Goal: Information Seeking & Learning: Find specific fact

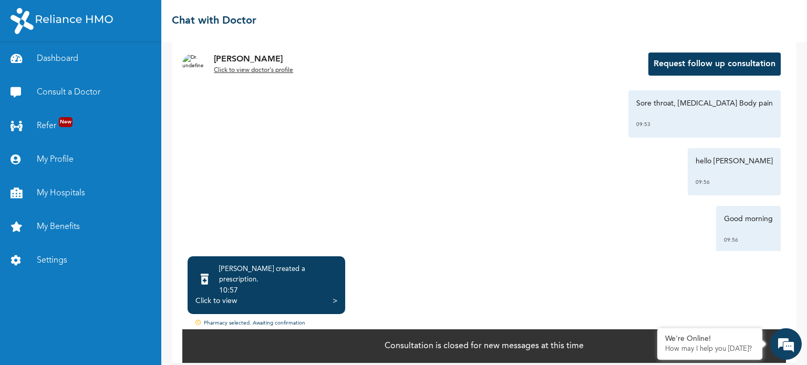
scroll to position [1528, 0]
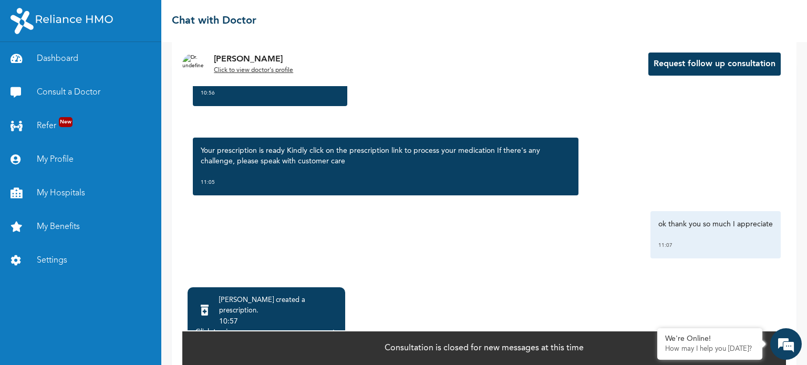
scroll to position [65, 0]
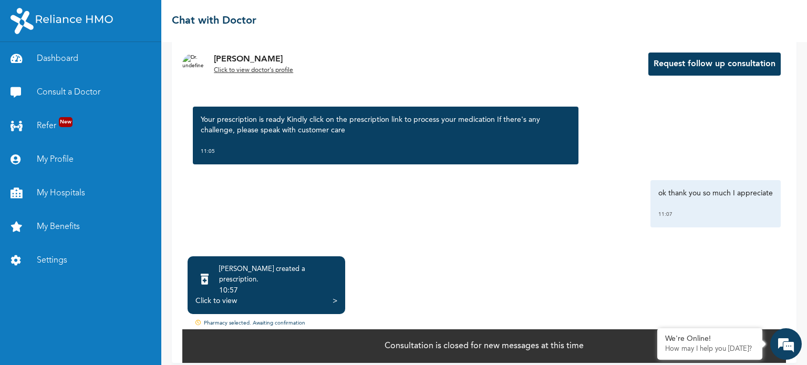
click at [546, 343] on p "Consultation is closed for new messages at this time" at bounding box center [484, 346] width 199 height 13
click at [717, 65] on button "Request follow up consultation" at bounding box center [714, 64] width 132 height 23
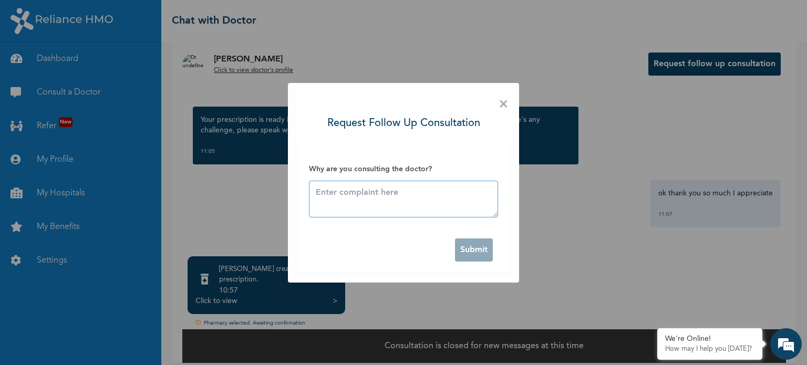
click at [394, 199] on textarea at bounding box center [403, 199] width 189 height 37
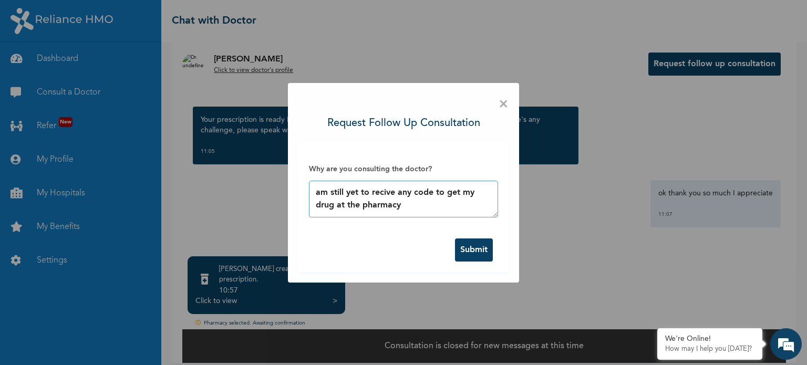
type textarea "am still yet to recive any code to get my drug at the pharmacy"
click at [482, 252] on button "Submit" at bounding box center [474, 250] width 38 height 23
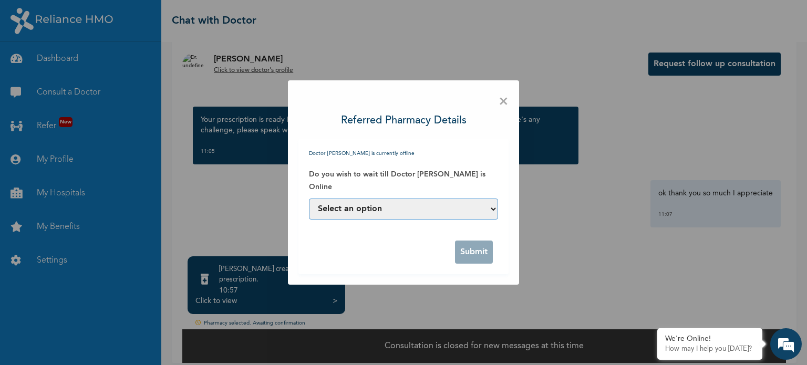
click at [390, 211] on select "Select an option Yes, I can wait till he is online No, assign another Doctor to…" at bounding box center [403, 209] width 189 height 21
click at [504, 99] on span "×" at bounding box center [504, 102] width 10 height 22
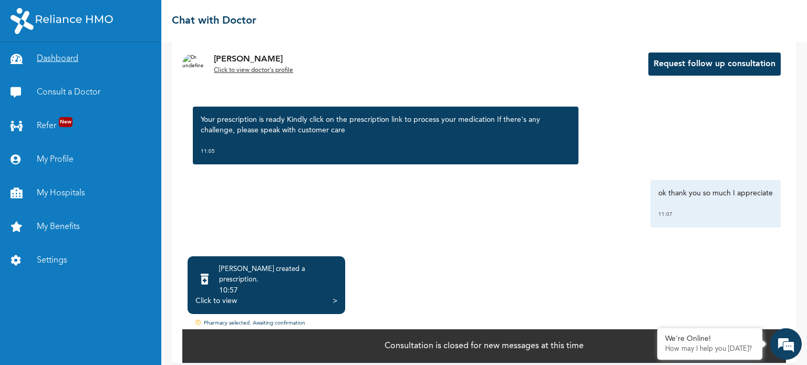
click at [50, 65] on link "Dashboard" at bounding box center [80, 59] width 161 height 34
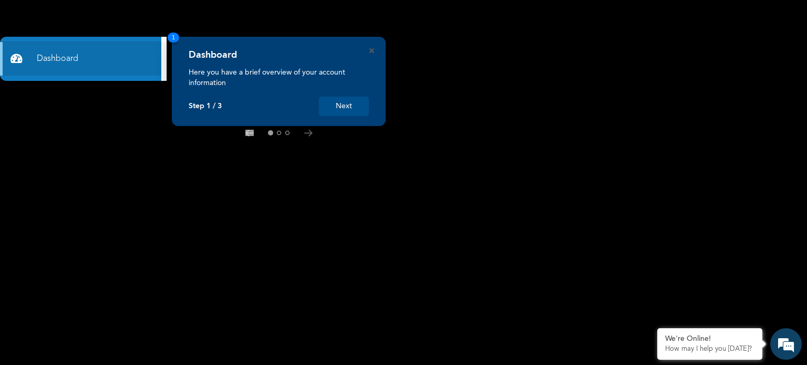
click at [341, 102] on button "Next" at bounding box center [344, 106] width 50 height 19
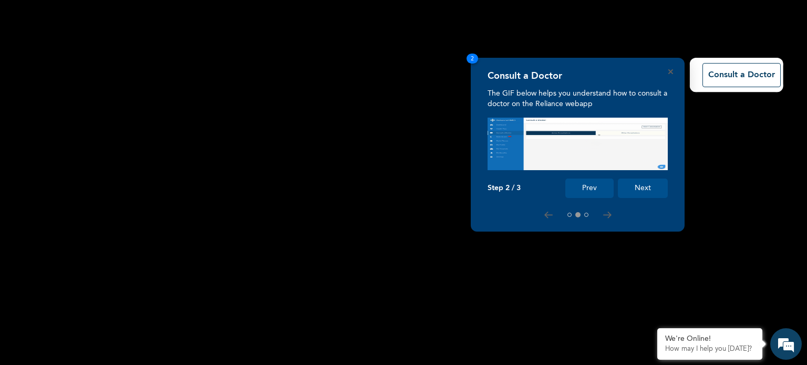
click at [648, 186] on button "Next" at bounding box center [643, 188] width 50 height 19
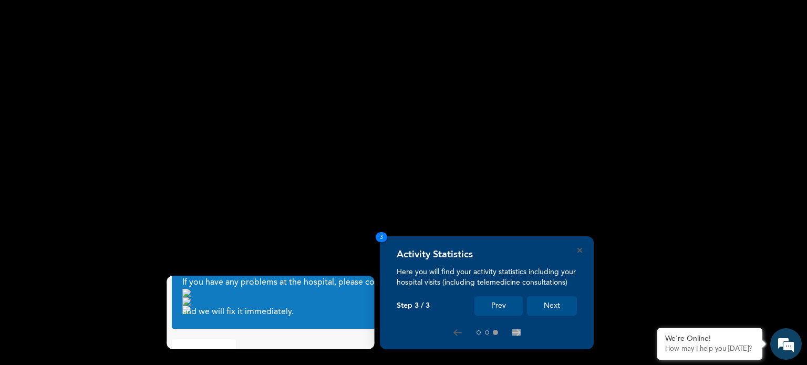
scroll to position [30, 0]
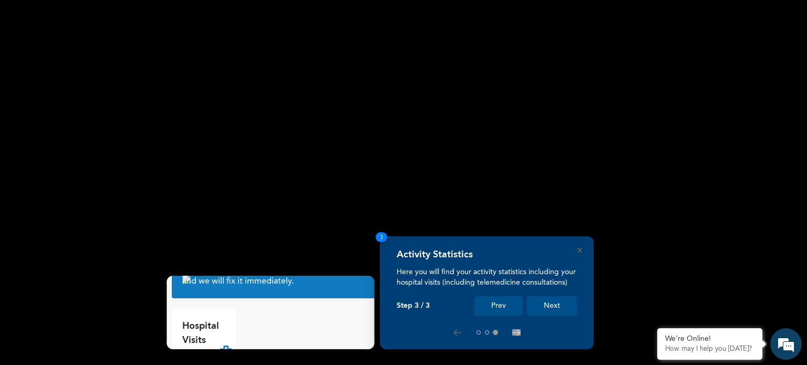
click at [557, 303] on button "Next" at bounding box center [552, 305] width 50 height 19
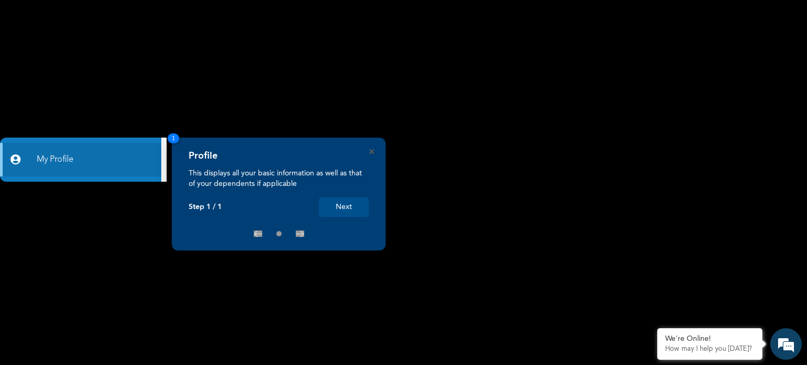
click at [344, 210] on button "Next" at bounding box center [344, 207] width 50 height 19
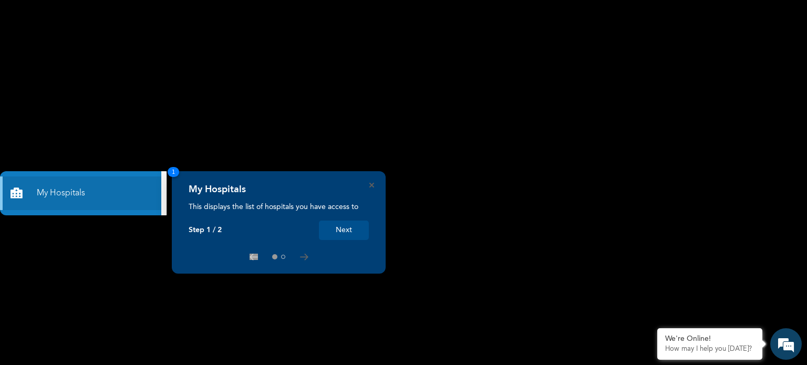
click at [133, 224] on rect at bounding box center [403, 182] width 807 height 365
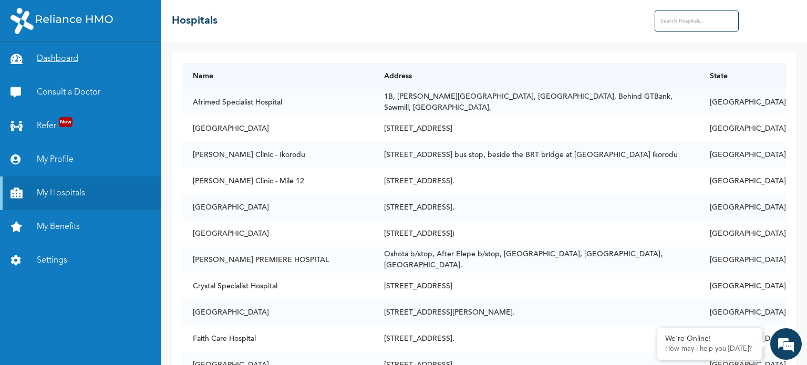
click at [59, 58] on link "Dashboard" at bounding box center [80, 59] width 161 height 34
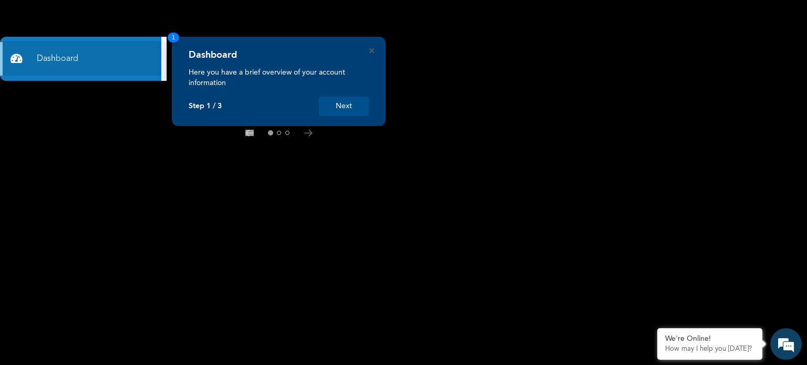
click at [180, 38] on div "Dashboard Here you have a brief overview of your account information Step 1 / 3…" at bounding box center [279, 81] width 214 height 89
click at [170, 39] on span "1" at bounding box center [174, 38] width 12 height 10
click at [171, 39] on span "1" at bounding box center [174, 38] width 12 height 10
click at [64, 59] on link "Dashboard" at bounding box center [80, 59] width 161 height 34
click at [319, 115] on button "Next" at bounding box center [344, 106] width 50 height 19
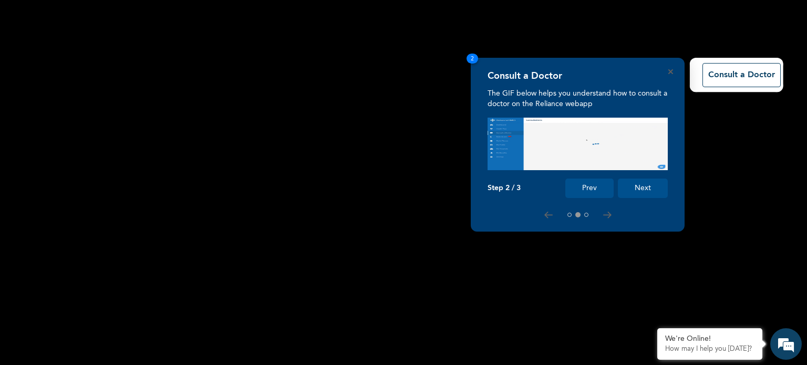
click at [645, 187] on button "Next" at bounding box center [643, 188] width 50 height 19
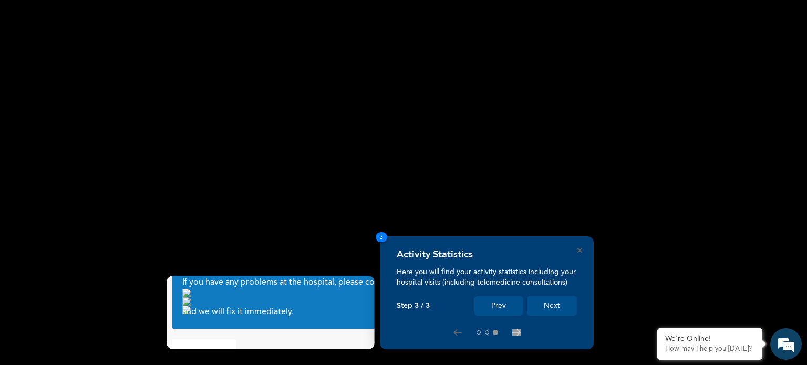
scroll to position [30, 0]
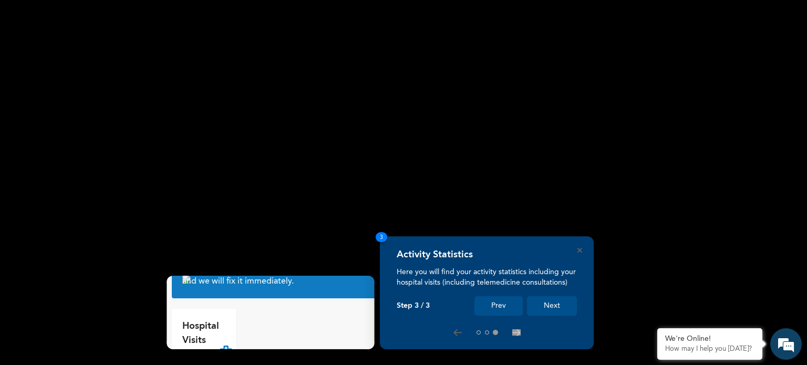
click at [553, 301] on button "Next" at bounding box center [552, 305] width 50 height 19
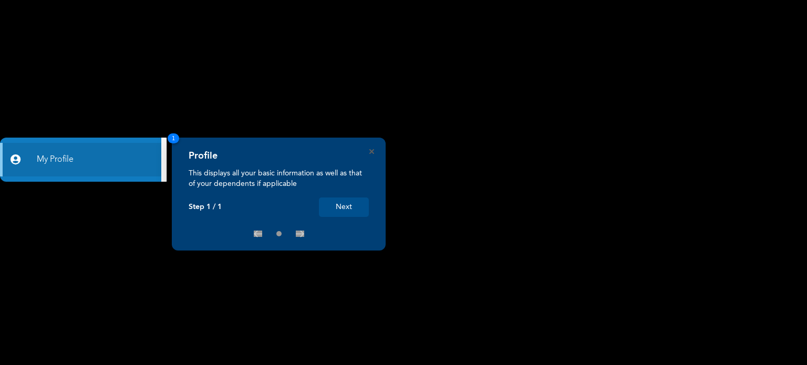
click at [360, 212] on button "Next" at bounding box center [344, 207] width 50 height 19
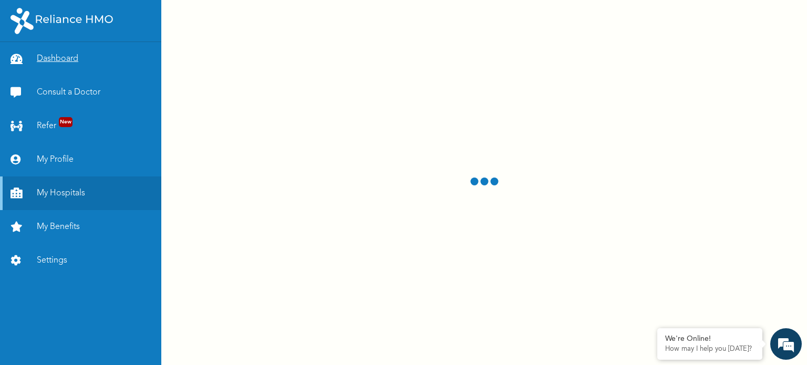
click at [63, 61] on link "Dashboard" at bounding box center [80, 59] width 161 height 34
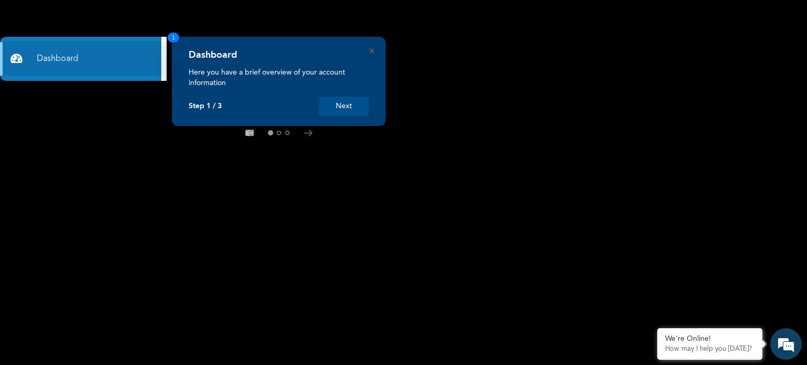
drag, startPoint x: 63, startPoint y: 61, endPoint x: 98, endPoint y: 80, distance: 40.0
click at [98, 80] on ul "Dashboard Consult a Doctor Refer New My Profile My Hospitals My Benefits Settin…" at bounding box center [80, 159] width 161 height 235
click at [345, 107] on button "Next" at bounding box center [344, 106] width 50 height 19
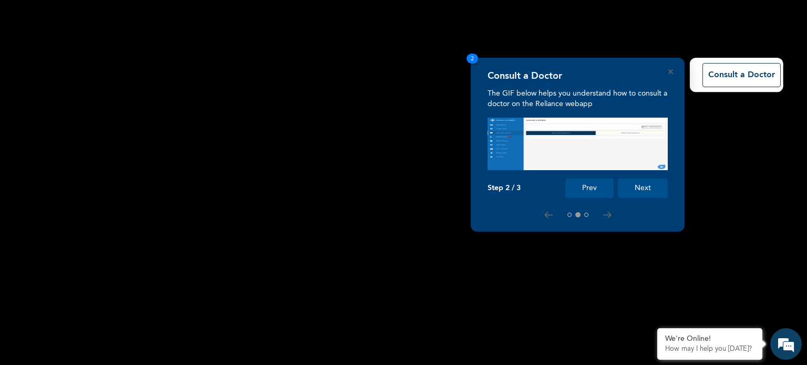
drag, startPoint x: 705, startPoint y: 80, endPoint x: 681, endPoint y: 141, distance: 65.4
click at [681, 141] on body "Dashboard Consult a Doctor Refer New My Profile My Hospitals My Benefits Settin…" at bounding box center [403, 182] width 807 height 365
click at [576, 102] on p "The GIF below helps you understand how to consult a doctor on the Reliance weba…" at bounding box center [578, 98] width 180 height 21
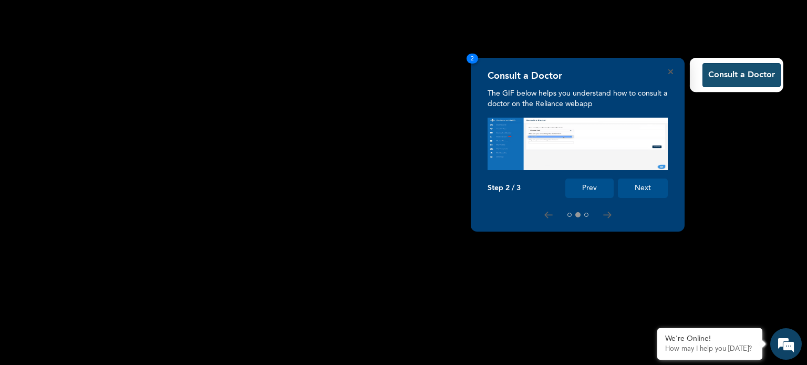
click at [741, 75] on button "Consult a Doctor" at bounding box center [741, 75] width 78 height 24
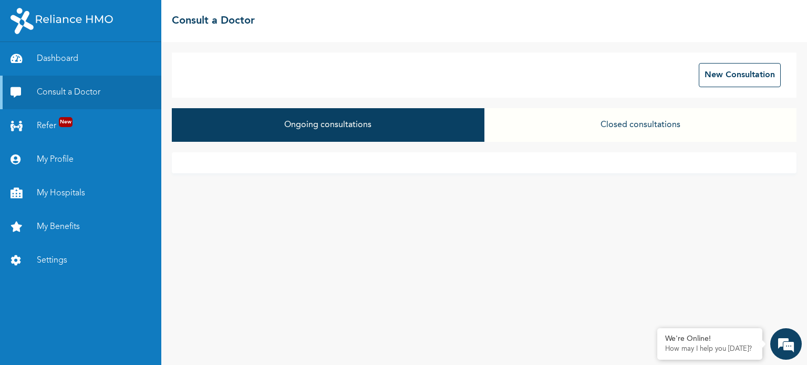
click at [293, 121] on button "Ongoing consultations" at bounding box center [328, 125] width 312 height 34
click at [628, 121] on button "Closed consultations" at bounding box center [640, 125] width 312 height 34
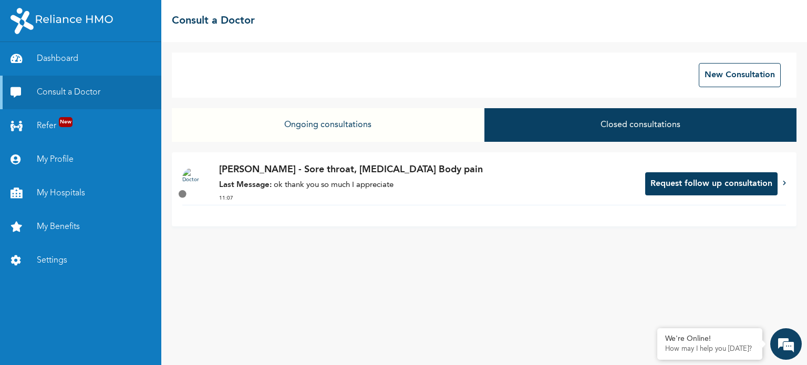
click at [316, 121] on button "Ongoing consultations" at bounding box center [328, 125] width 312 height 34
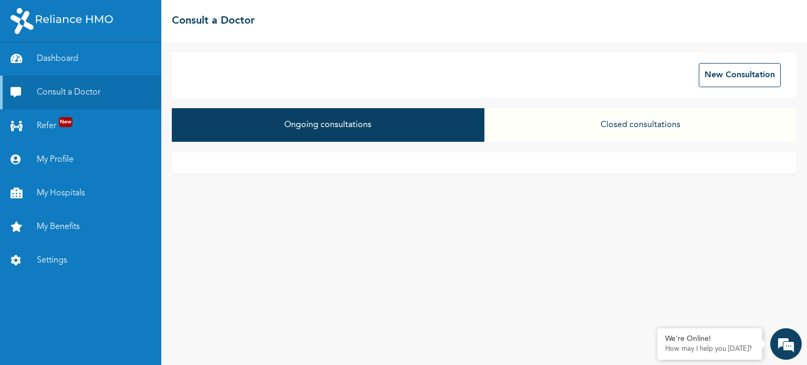
click at [647, 126] on button "Closed consultations" at bounding box center [640, 125] width 312 height 34
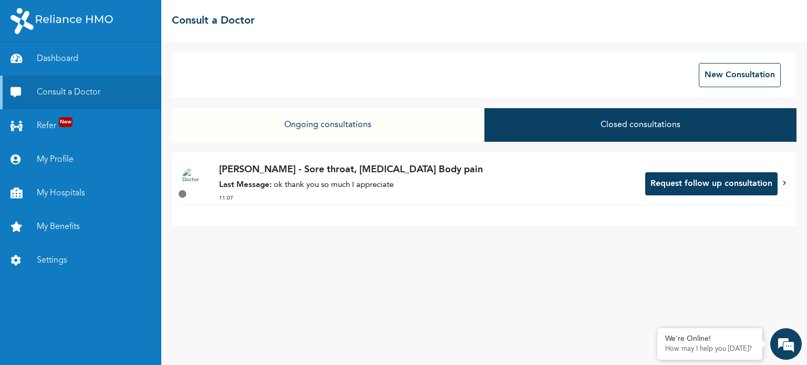
click at [21, 14] on img at bounding box center [62, 21] width 102 height 26
drag, startPoint x: 6, startPoint y: 1, endPoint x: 63, endPoint y: 61, distance: 83.3
click at [63, 61] on link "Dashboard" at bounding box center [80, 59] width 161 height 34
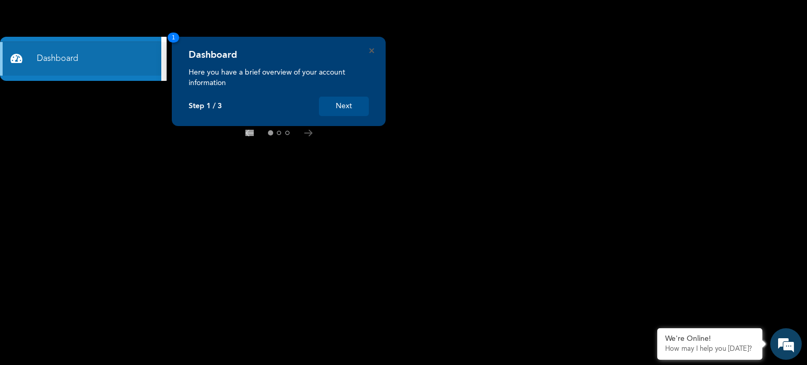
click at [220, 83] on p "Here you have a brief overview of your account information" at bounding box center [279, 77] width 180 height 21
click at [335, 104] on button "Next" at bounding box center [344, 106] width 50 height 19
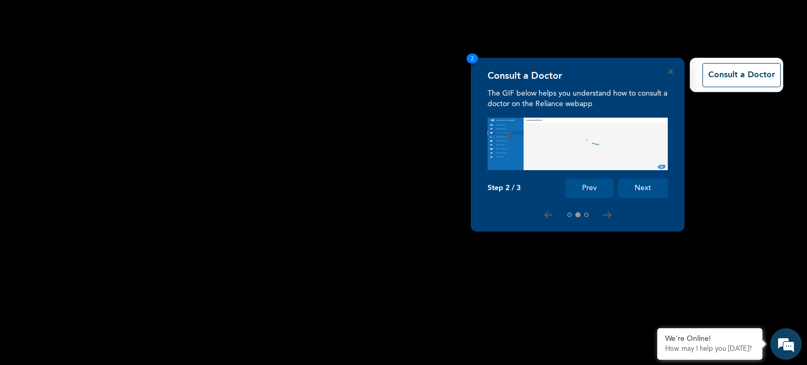
click at [637, 187] on button "Next" at bounding box center [643, 188] width 50 height 19
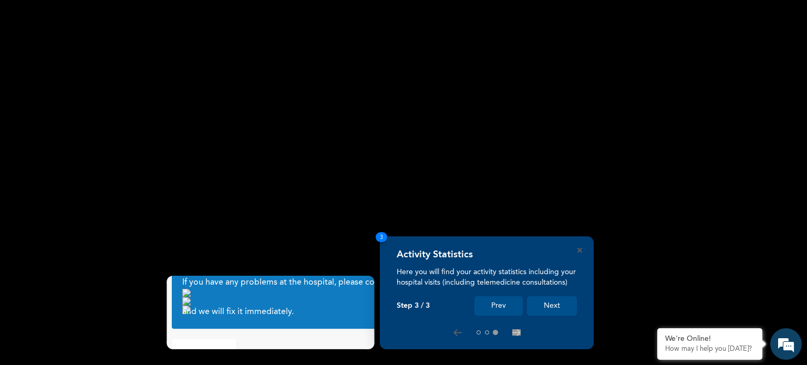
scroll to position [30, 0]
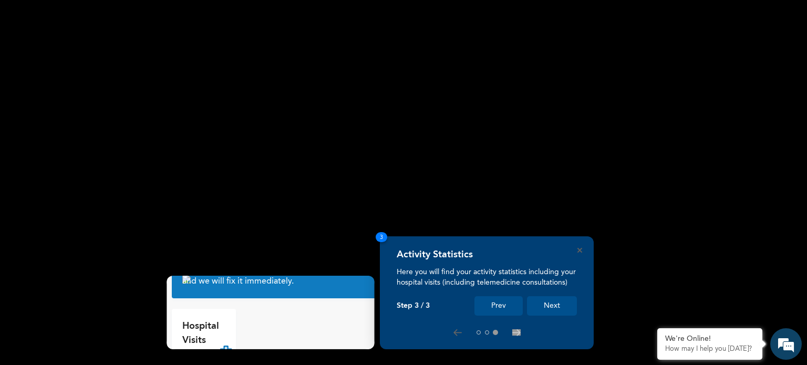
click at [548, 307] on button "Next" at bounding box center [552, 305] width 50 height 19
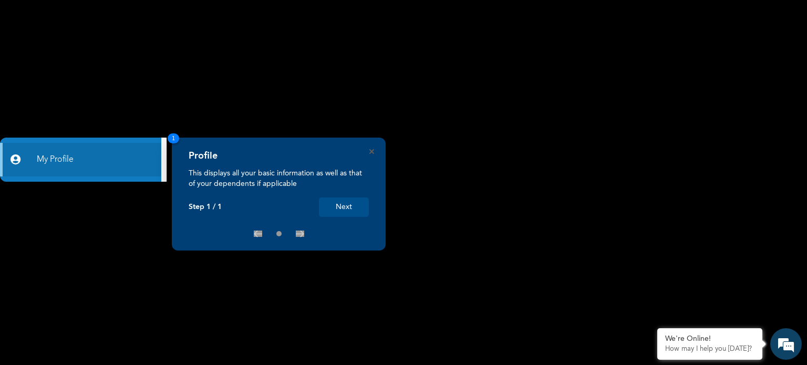
click at [352, 203] on button "Next" at bounding box center [344, 207] width 50 height 19
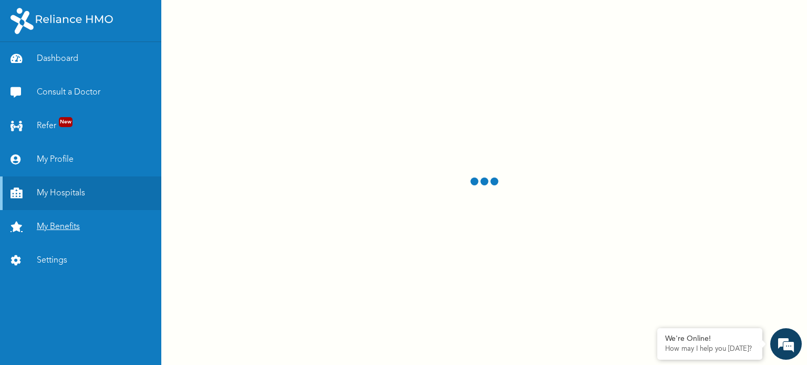
click at [51, 231] on link "My Benefits" at bounding box center [80, 227] width 161 height 34
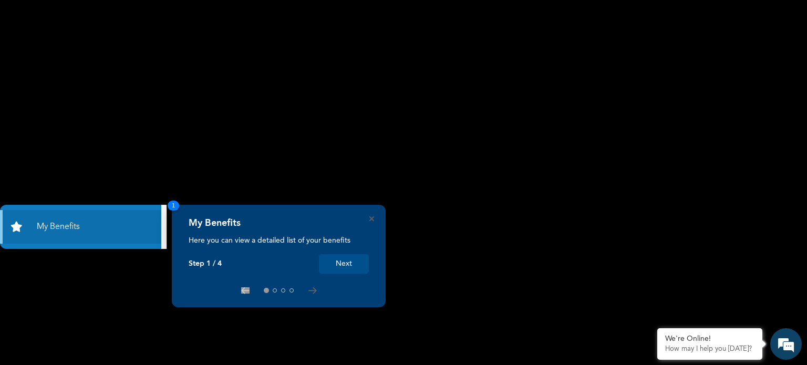
click at [556, 208] on rect at bounding box center [403, 182] width 807 height 365
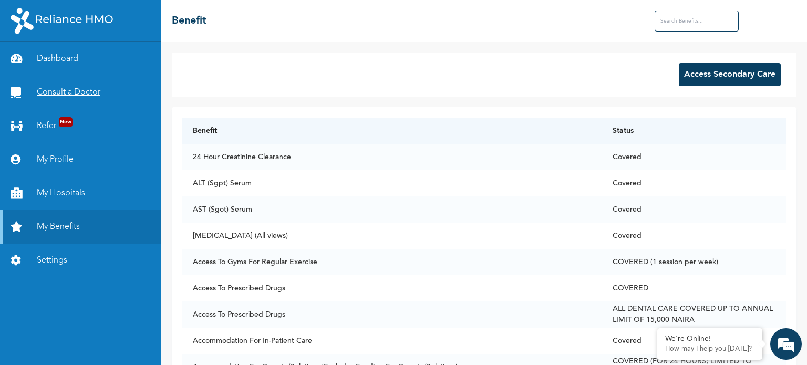
click at [63, 91] on link "Consult a Doctor" at bounding box center [80, 93] width 161 height 34
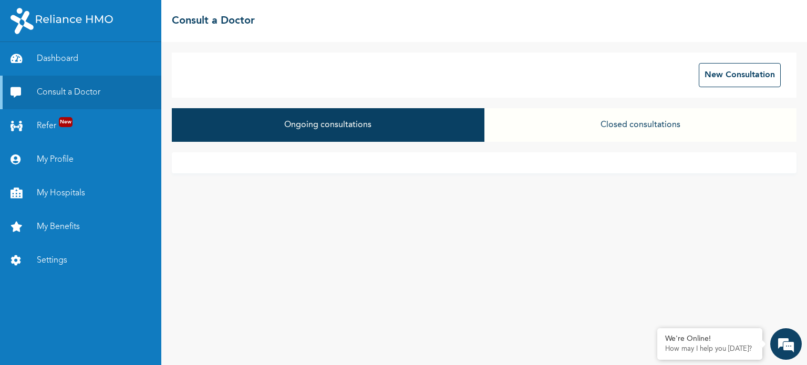
click at [621, 122] on button "Closed consultations" at bounding box center [640, 125] width 312 height 34
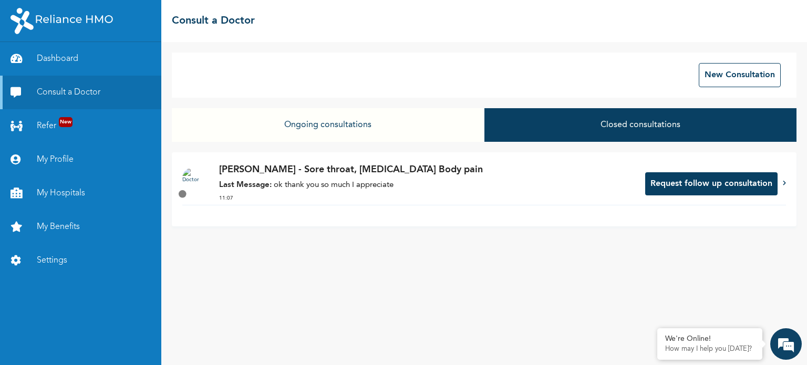
click at [427, 187] on p "Last Message: ok thank you so much I appreciate" at bounding box center [427, 186] width 416 height 12
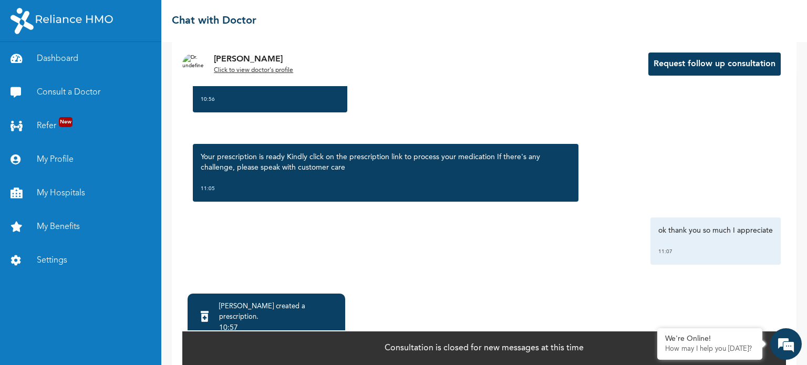
scroll to position [65, 0]
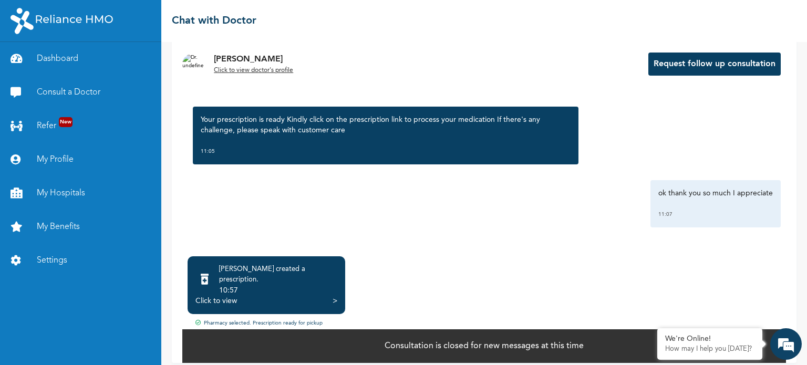
click at [275, 274] on div "[PERSON_NAME] created a prescription ." at bounding box center [278, 274] width 118 height 21
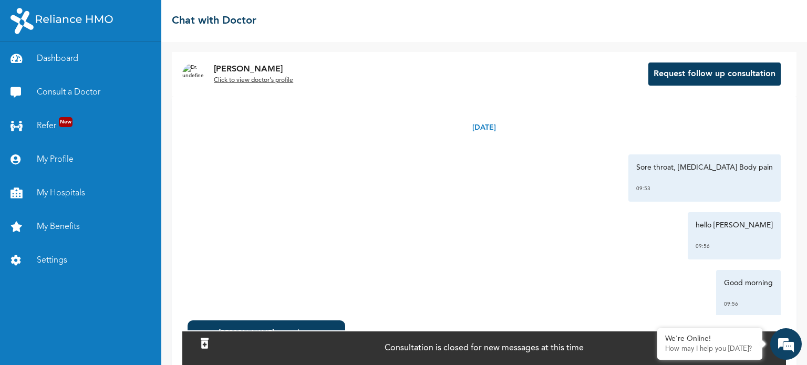
scroll to position [0, 0]
click at [80, 96] on link "Consult a Doctor" at bounding box center [80, 93] width 161 height 34
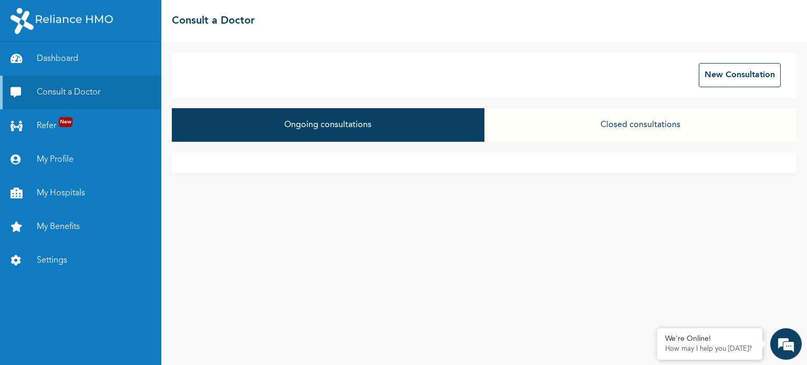
click at [323, 115] on button "Ongoing consultations" at bounding box center [328, 125] width 312 height 34
click at [325, 124] on button "Ongoing consultations" at bounding box center [328, 125] width 312 height 34
click at [366, 130] on button "Ongoing consultations" at bounding box center [328, 125] width 312 height 34
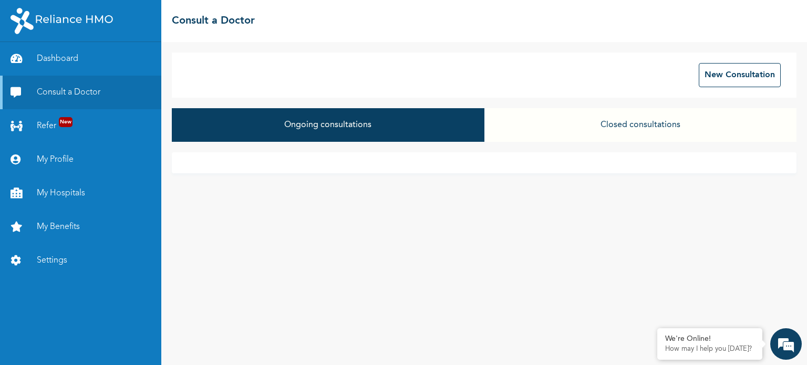
click at [572, 126] on button "Closed consultations" at bounding box center [640, 125] width 312 height 34
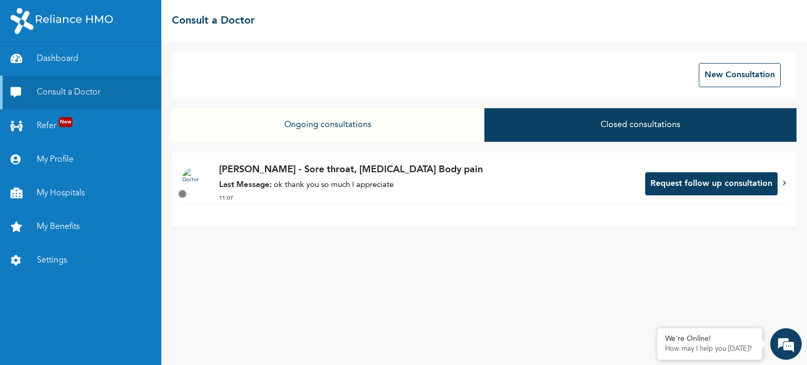
click at [353, 119] on button "Ongoing consultations" at bounding box center [328, 125] width 312 height 34
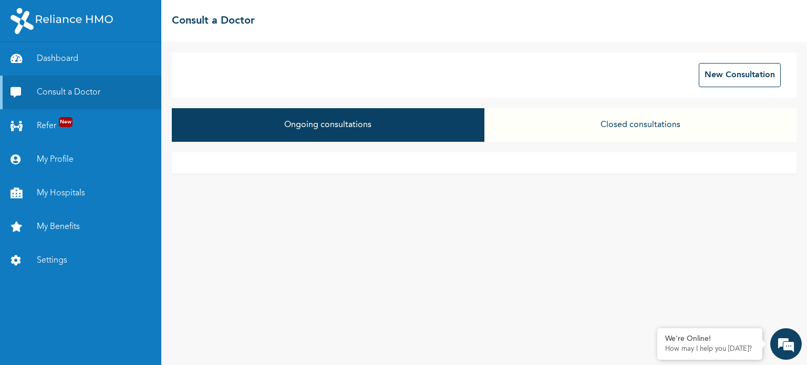
click at [376, 118] on button "Ongoing consultations" at bounding box center [328, 125] width 312 height 34
click at [359, 126] on button "Ongoing consultations" at bounding box center [328, 125] width 312 height 34
drag, startPoint x: 359, startPoint y: 126, endPoint x: 348, endPoint y: 135, distance: 14.5
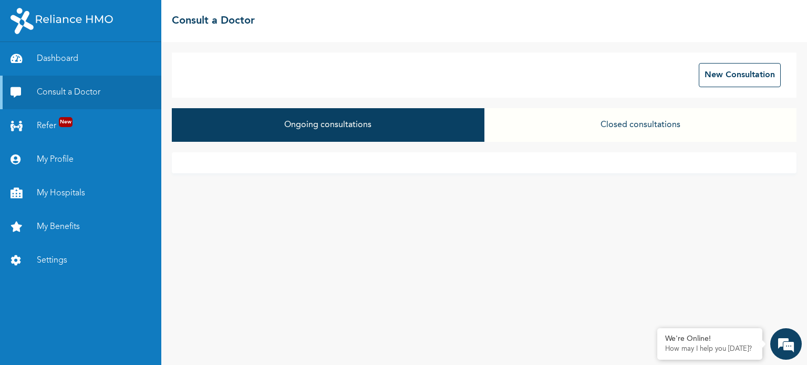
click at [348, 135] on button "Ongoing consultations" at bounding box center [328, 125] width 312 height 34
click at [365, 128] on button "Ongoing consultations" at bounding box center [328, 125] width 312 height 34
click at [635, 119] on button "Closed consultations" at bounding box center [640, 125] width 312 height 34
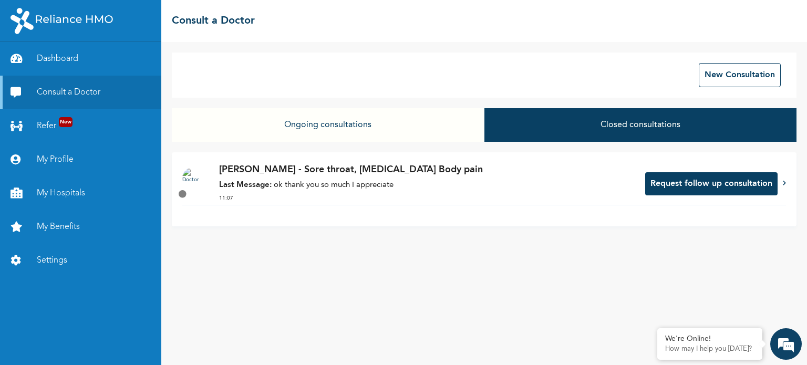
click at [298, 128] on button "Ongoing consultations" at bounding box center [328, 125] width 312 height 34
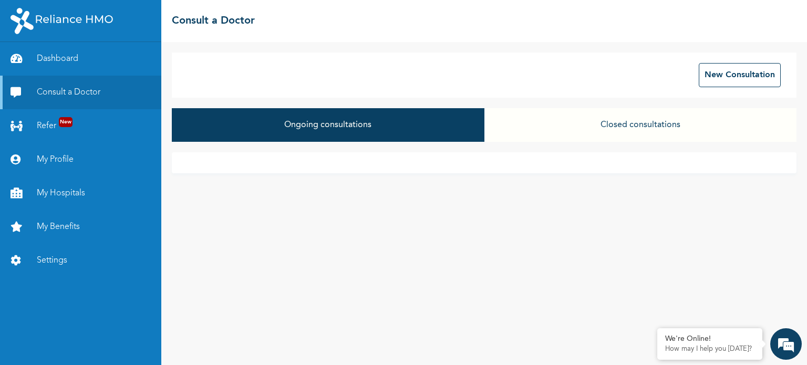
click at [390, 126] on button "Ongoing consultations" at bounding box center [328, 125] width 312 height 34
click at [659, 120] on button "Closed consultations" at bounding box center [640, 125] width 312 height 34
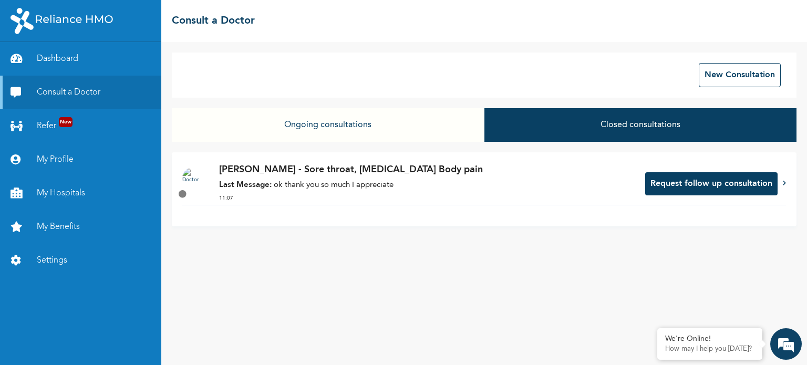
click at [456, 182] on p "Last Message: ok thank you so much I appreciate" at bounding box center [427, 186] width 416 height 12
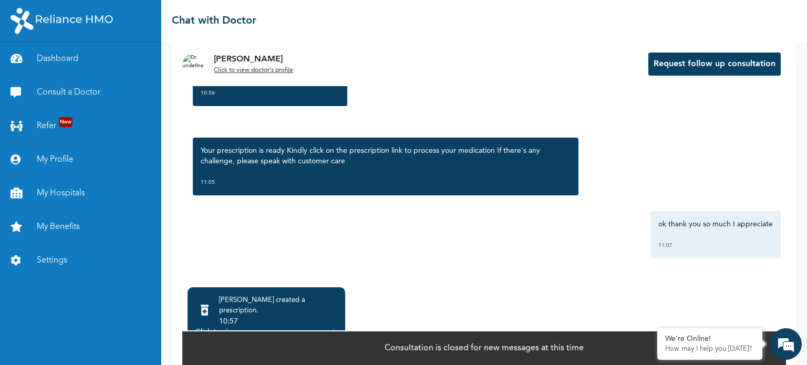
scroll to position [65, 0]
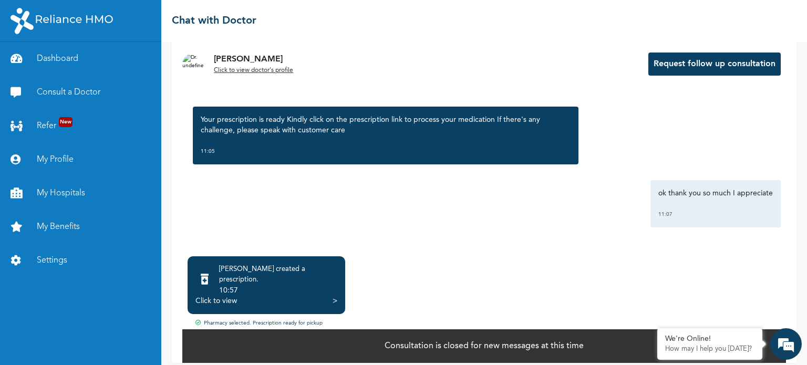
click at [537, 340] on p "Consultation is closed for new messages at this time" at bounding box center [484, 346] width 199 height 13
click at [333, 296] on div ">" at bounding box center [335, 301] width 5 height 11
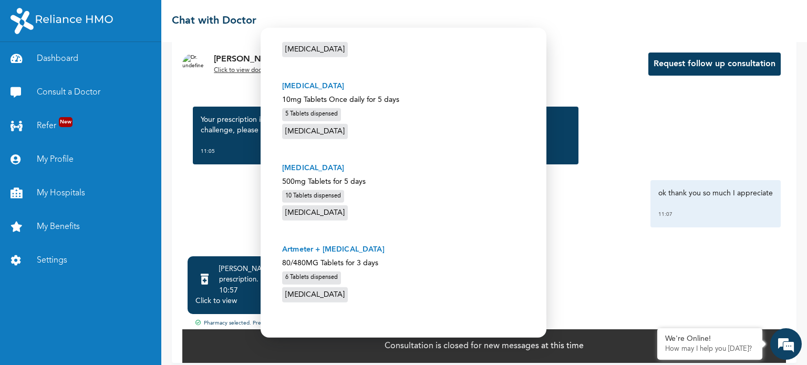
scroll to position [268, 0]
click at [384, 320] on div "Prescription Code PR/E1A45568 Present this code at your pick-up pharmacy, and t…" at bounding box center [404, 63] width 260 height 523
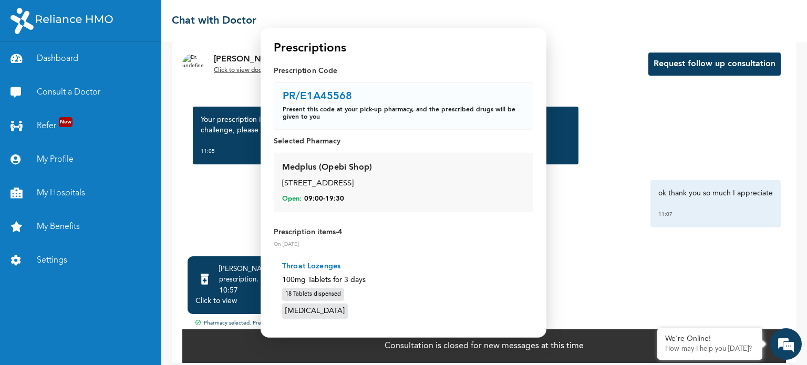
scroll to position [0, 0]
drag, startPoint x: 281, startPoint y: 93, endPoint x: 356, endPoint y: 94, distance: 74.6
click at [356, 94] on div "PR/E1A45568 Present this code at your pick-up pharmacy, and the prescribed drug…" at bounding box center [404, 107] width 260 height 47
copy p "PR/E1A45568"
